Goal: Check status

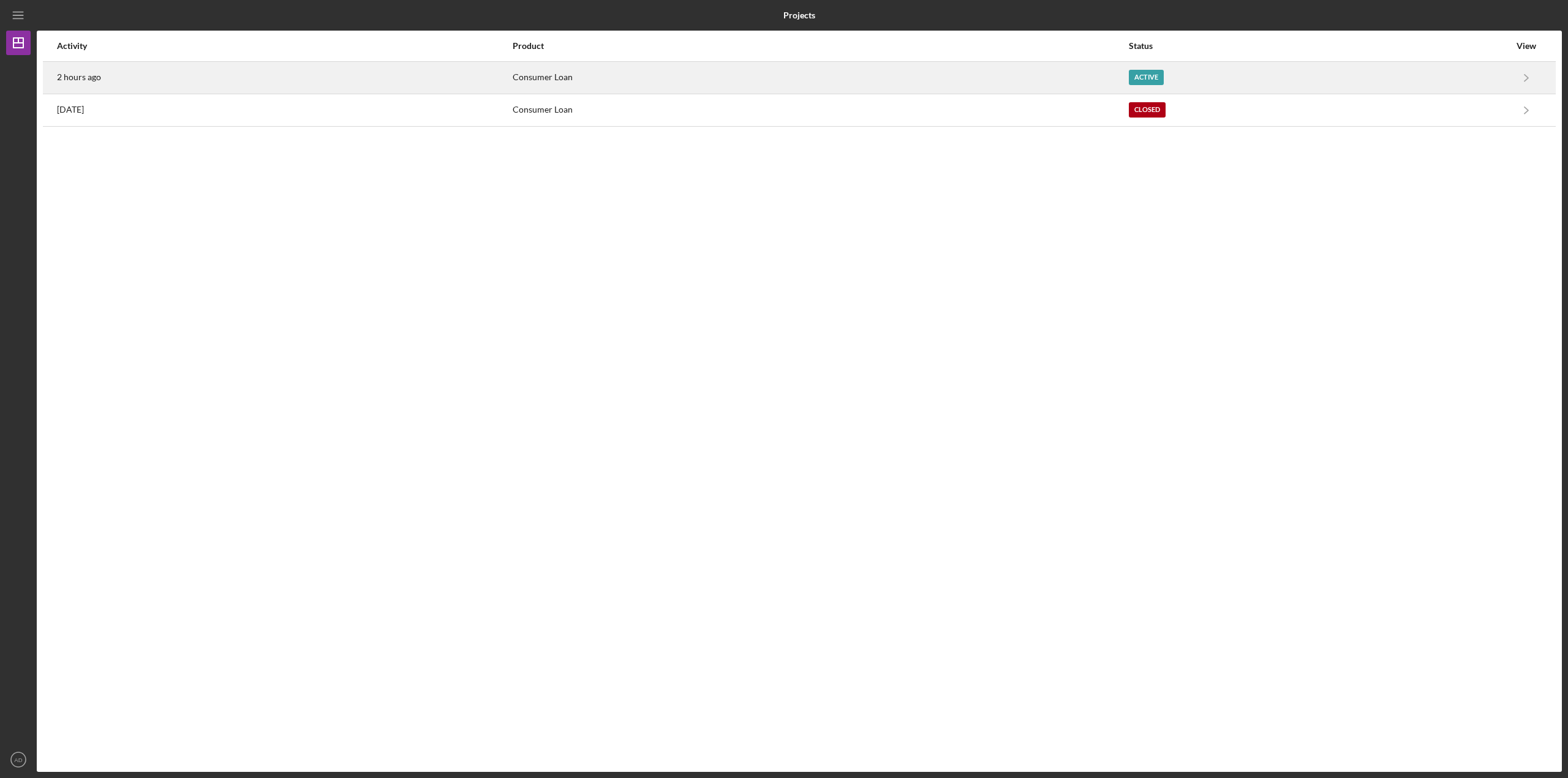
click at [220, 84] on div "2 hours ago" at bounding box center [284, 77] width 455 height 30
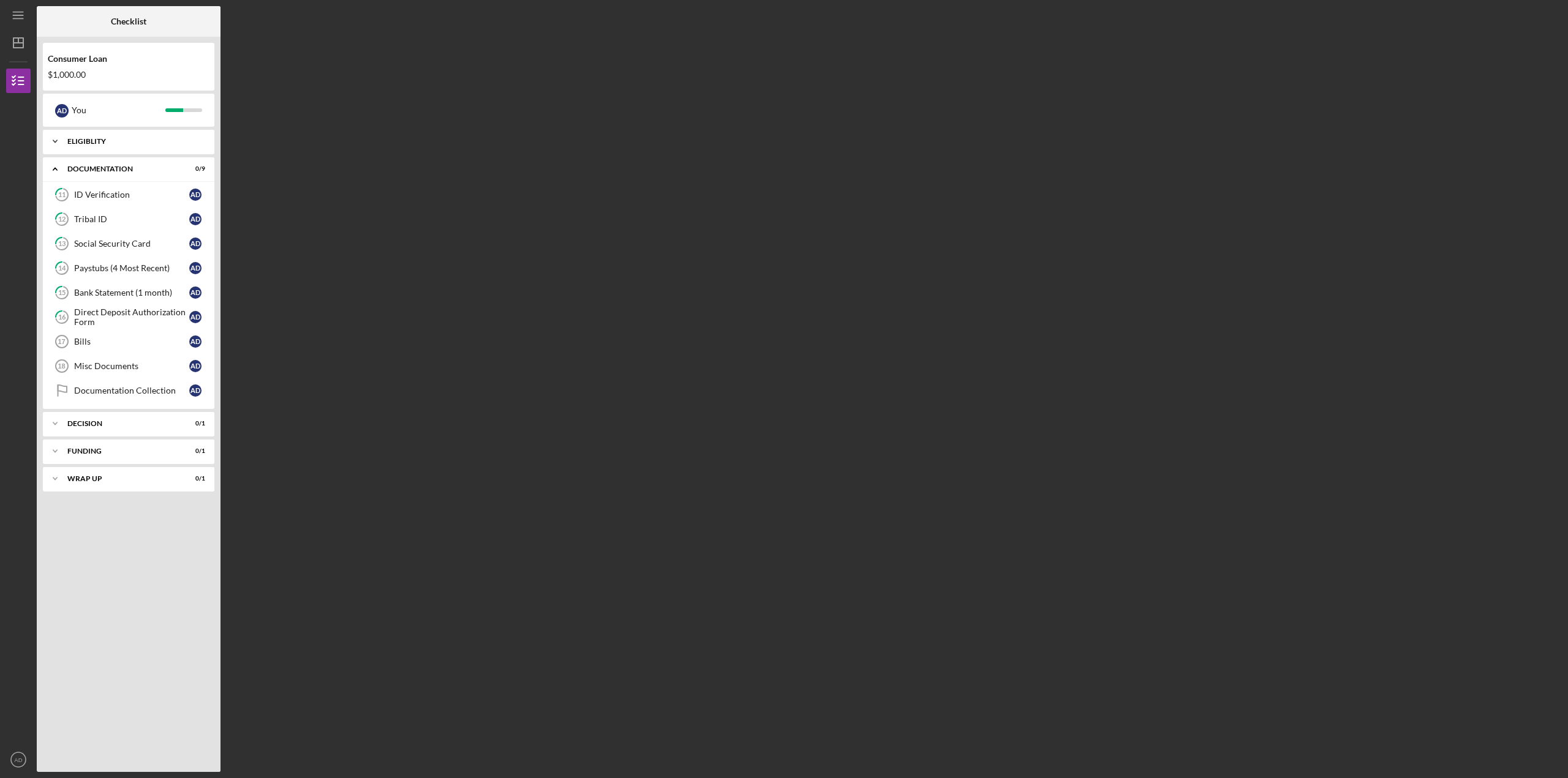
click at [56, 139] on icon "Icon/Expander" at bounding box center [55, 142] width 25 height 25
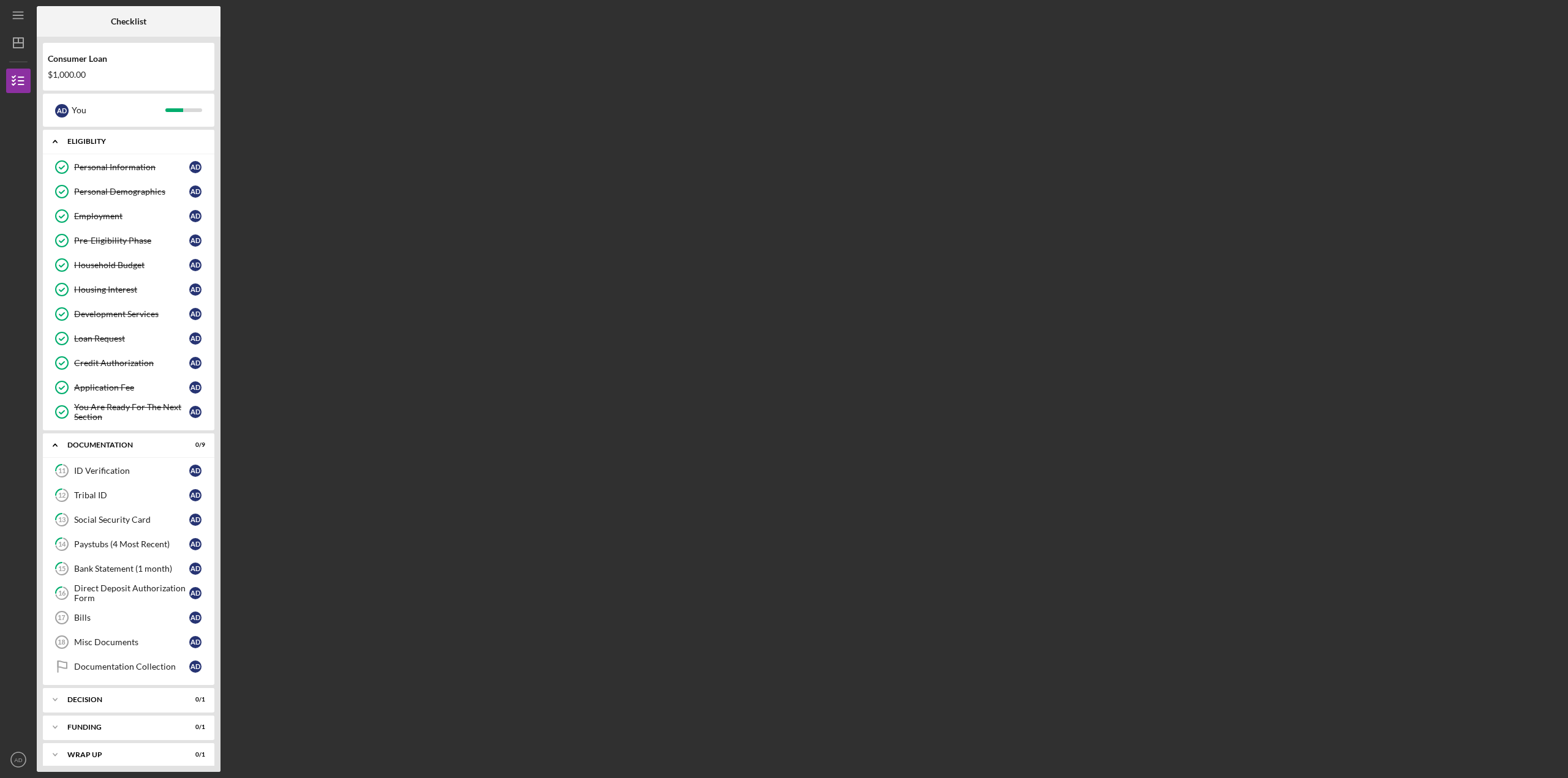
click at [51, 139] on icon "Icon/Expander" at bounding box center [55, 142] width 25 height 25
